Goal: Information Seeking & Learning: Learn about a topic

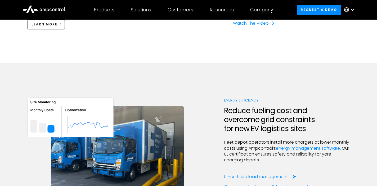
scroll to position [563, 0]
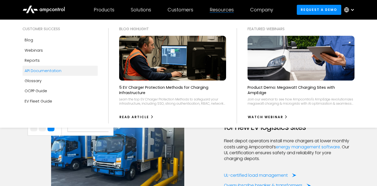
click at [50, 71] on div "API Documentation" at bounding box center [43, 71] width 37 height 6
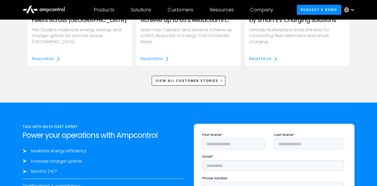
scroll to position [806, 0]
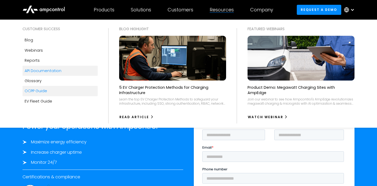
click at [57, 92] on link "OCPP Guide" at bounding box center [60, 91] width 75 height 10
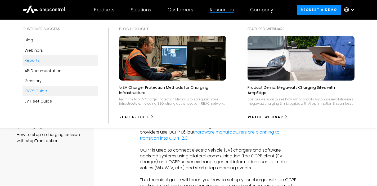
click at [55, 60] on link "Reports" at bounding box center [60, 60] width 75 height 10
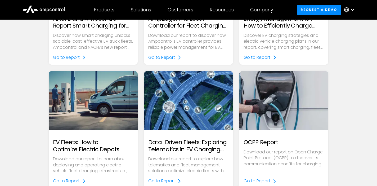
scroll to position [136, 0]
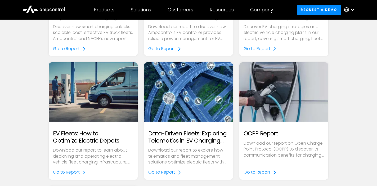
click at [280, 89] on img at bounding box center [284, 92] width 102 height 68
